Goal: Information Seeking & Learning: Learn about a topic

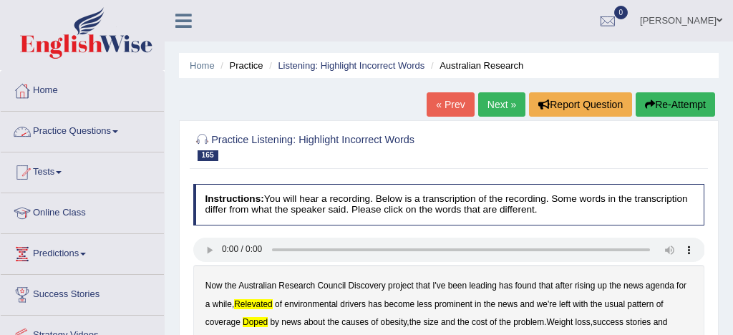
click at [104, 130] on link "Practice Questions" at bounding box center [82, 130] width 163 height 36
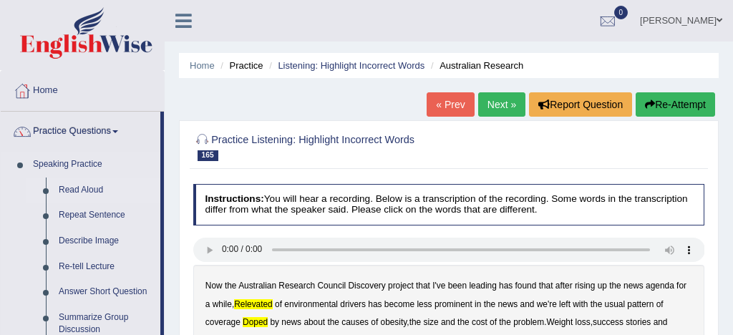
click at [88, 189] on link "Read Aloud" at bounding box center [106, 191] width 108 height 26
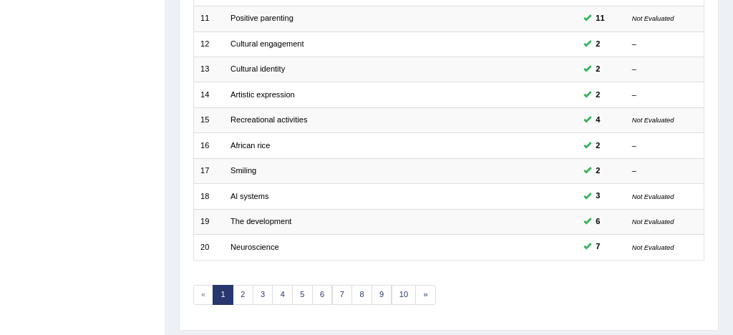
scroll to position [490, 0]
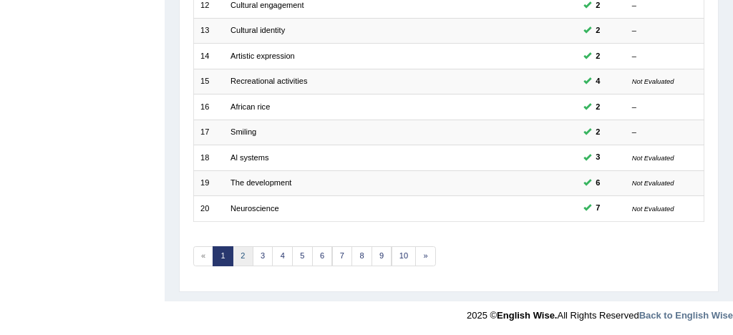
click at [243, 255] on link "2" at bounding box center [243, 256] width 21 height 20
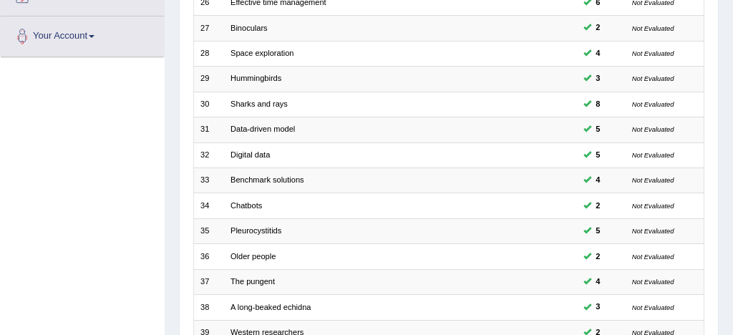
scroll to position [490, 0]
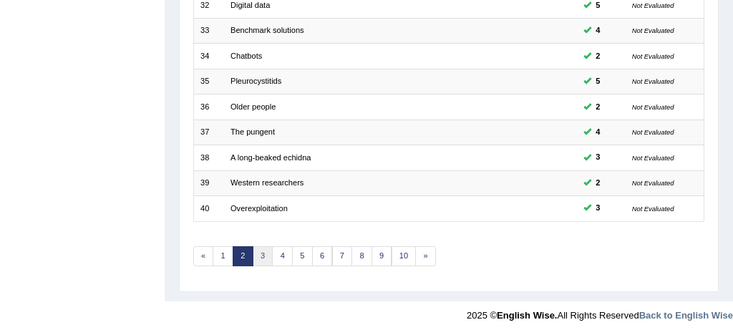
click at [260, 257] on link "3" at bounding box center [263, 256] width 21 height 20
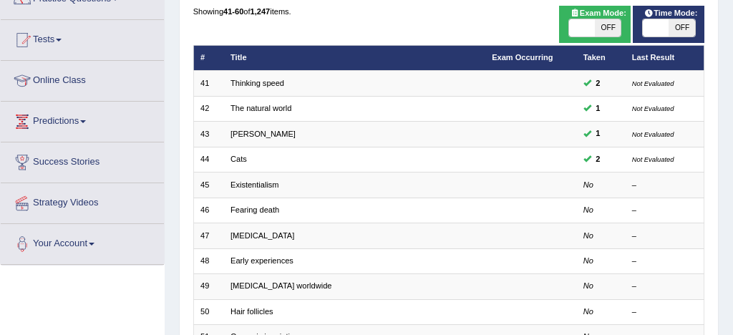
scroll to position [130, 0]
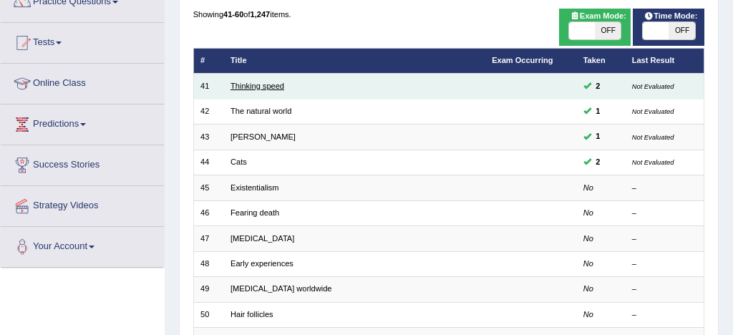
click at [275, 88] on link "Thinking speed" at bounding box center [257, 86] width 54 height 9
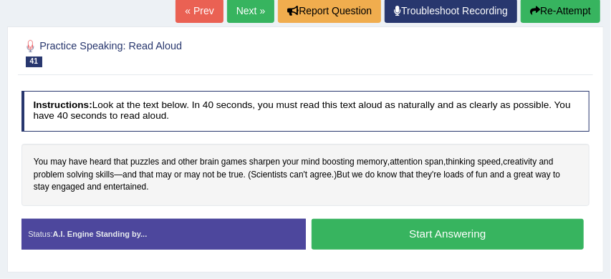
scroll to position [212, 0]
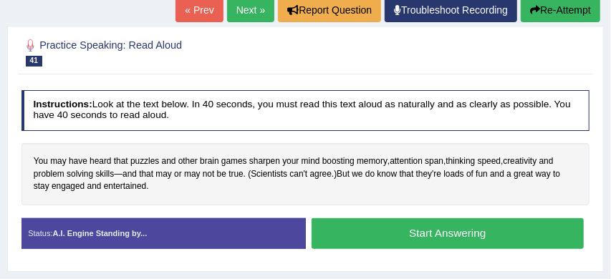
click at [444, 228] on button "Start Answering" at bounding box center [447, 233] width 272 height 31
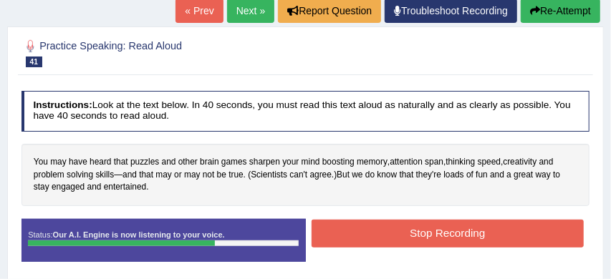
click at [392, 234] on button "Stop Recording" at bounding box center [447, 234] width 272 height 28
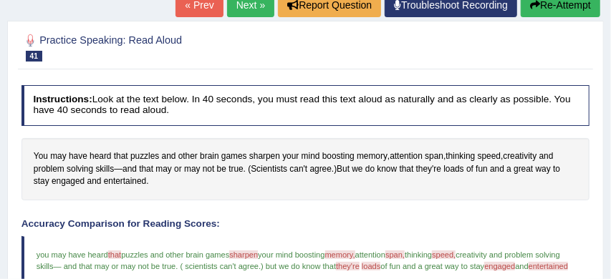
scroll to position [193, 0]
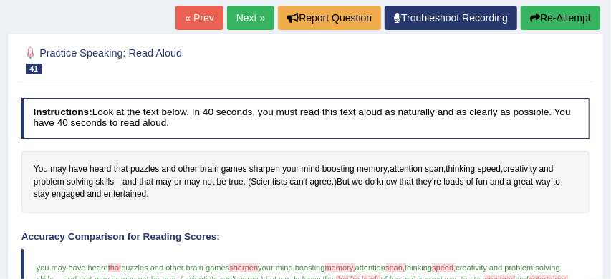
click at [557, 19] on button "Re-Attempt" at bounding box center [559, 18] width 79 height 24
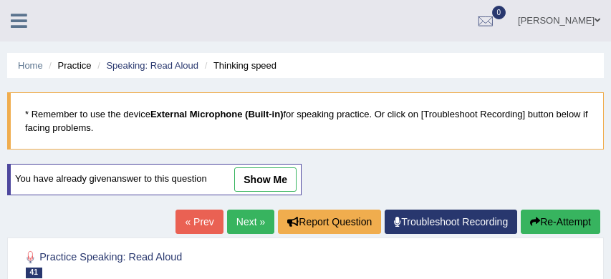
scroll to position [193, 0]
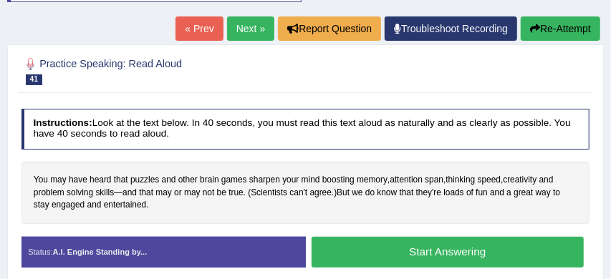
click at [411, 249] on button "Start Answering" at bounding box center [447, 252] width 272 height 31
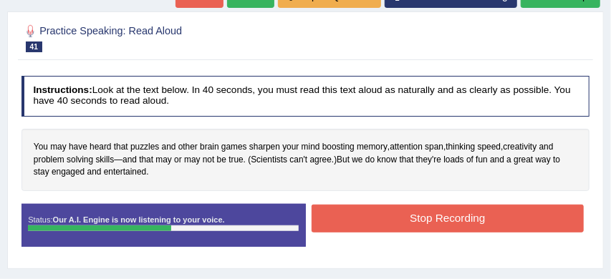
scroll to position [218, 0]
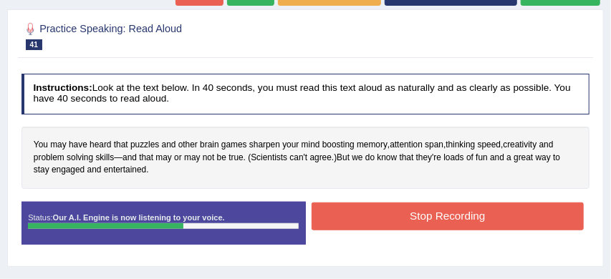
click at [439, 215] on button "Stop Recording" at bounding box center [447, 217] width 272 height 28
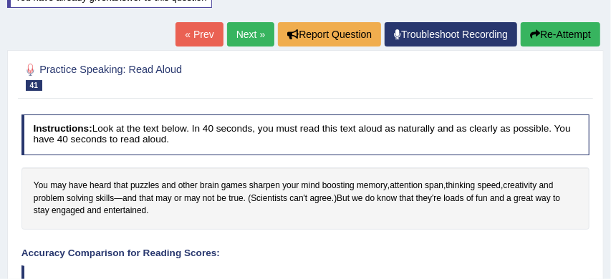
scroll to position [172, 0]
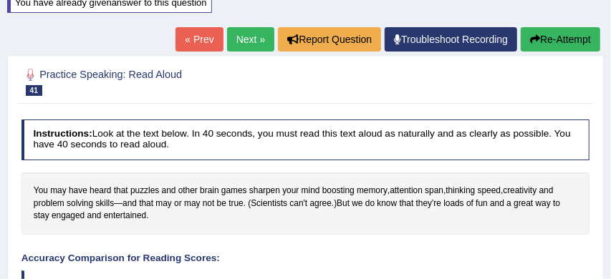
click at [242, 34] on link "Next »" at bounding box center [250, 39] width 47 height 24
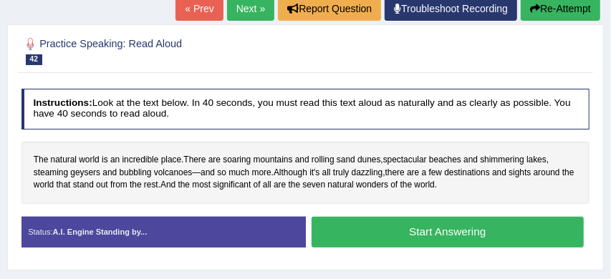
scroll to position [213, 0]
